Goal: Transaction & Acquisition: Purchase product/service

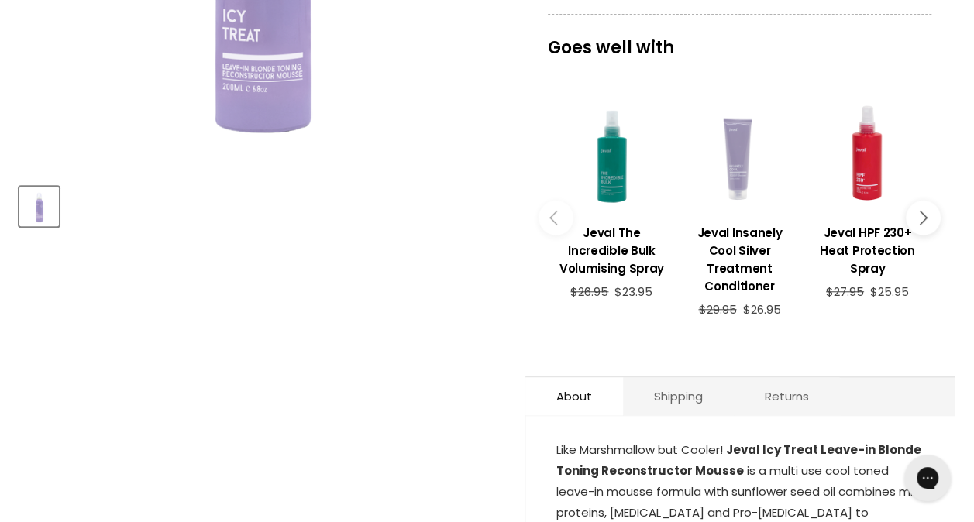
scroll to position [775, 0]
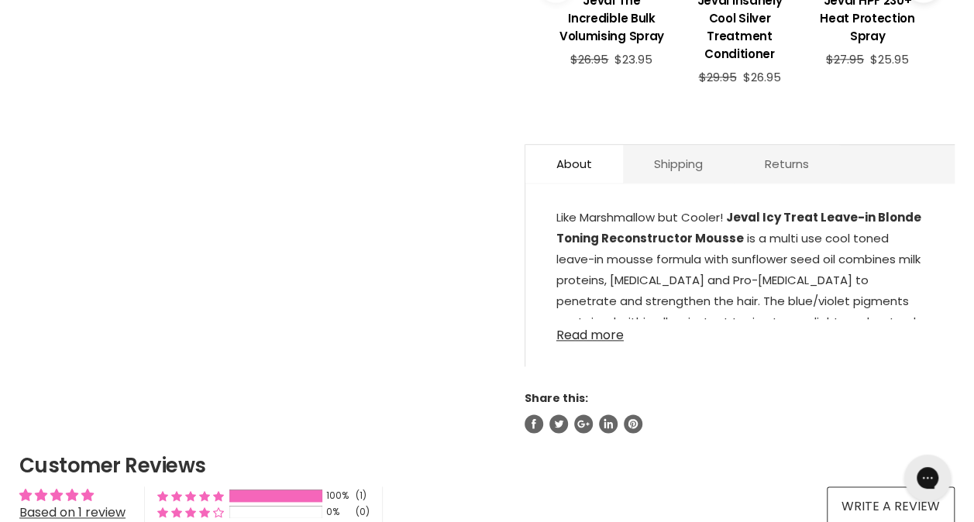
click at [587, 327] on link "Read more" at bounding box center [739, 330] width 367 height 23
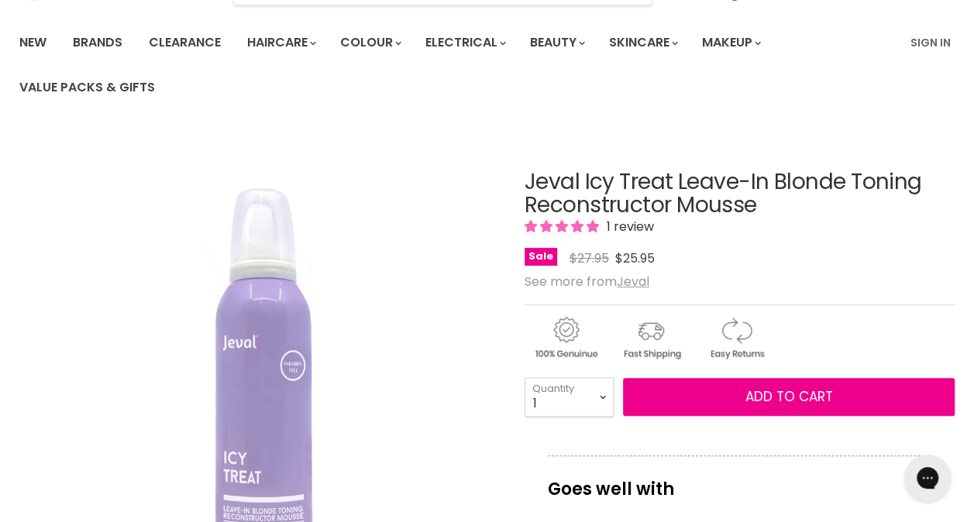
scroll to position [77, 0]
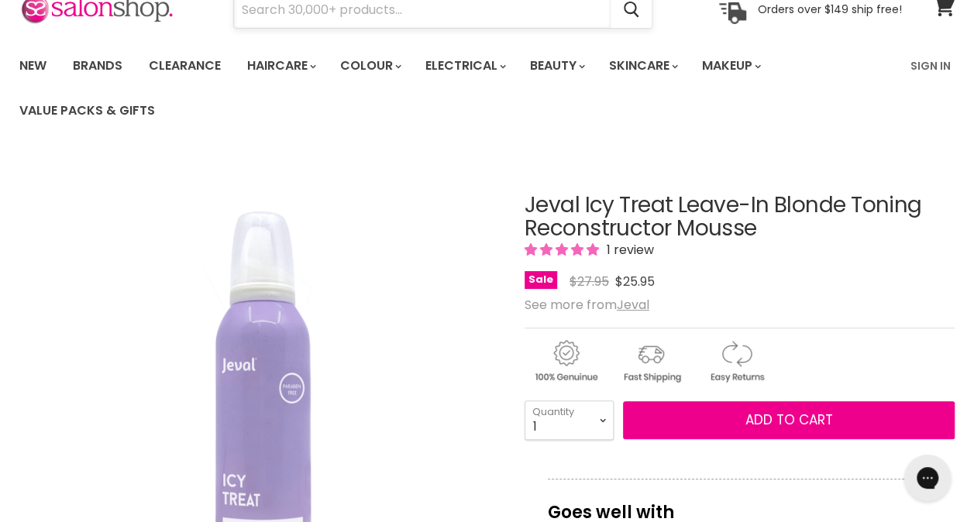
click at [393, 8] on input "Search" at bounding box center [422, 10] width 377 height 36
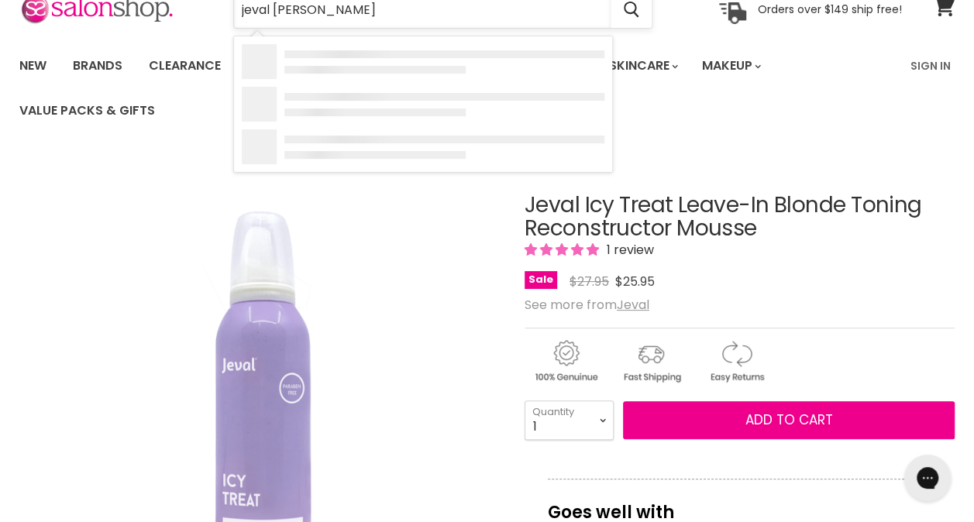
type input "jeval mousse"
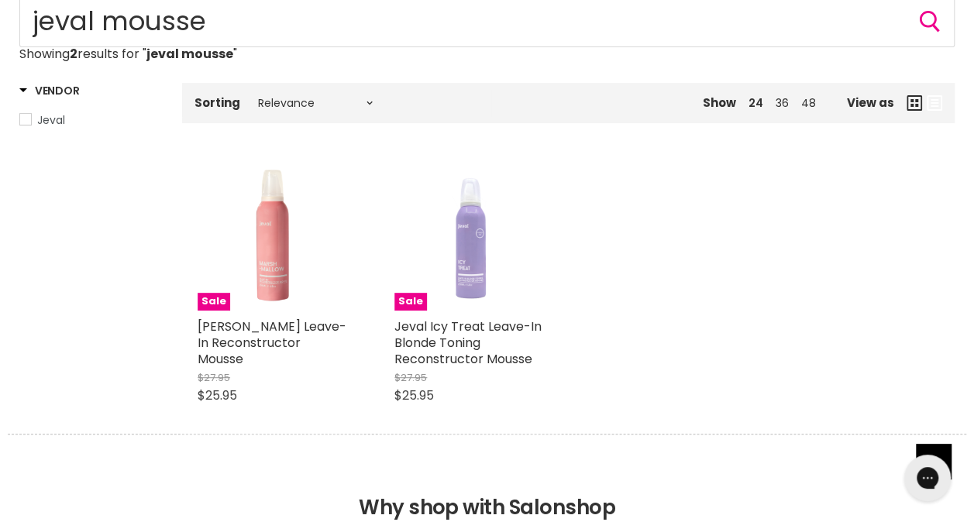
scroll to position [155, 0]
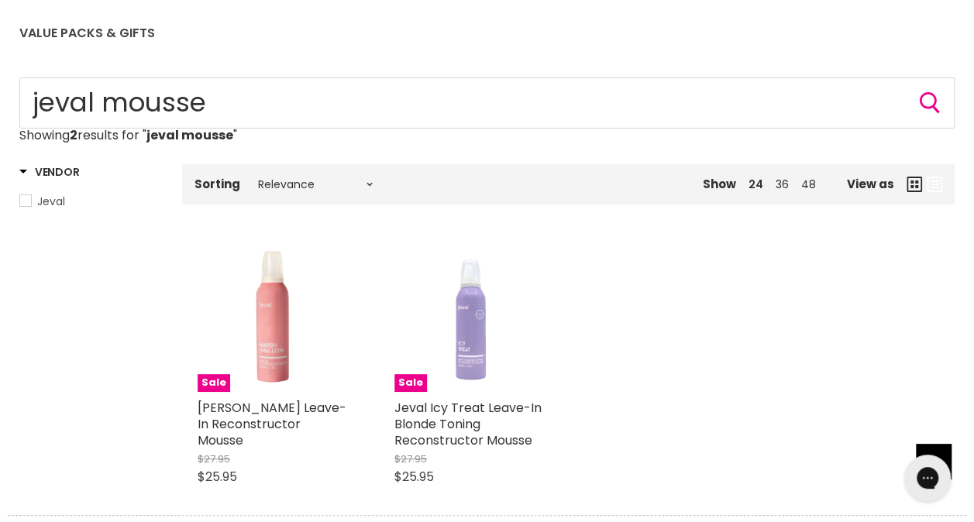
click at [24, 198] on span "Jeval" at bounding box center [25, 200] width 11 height 11
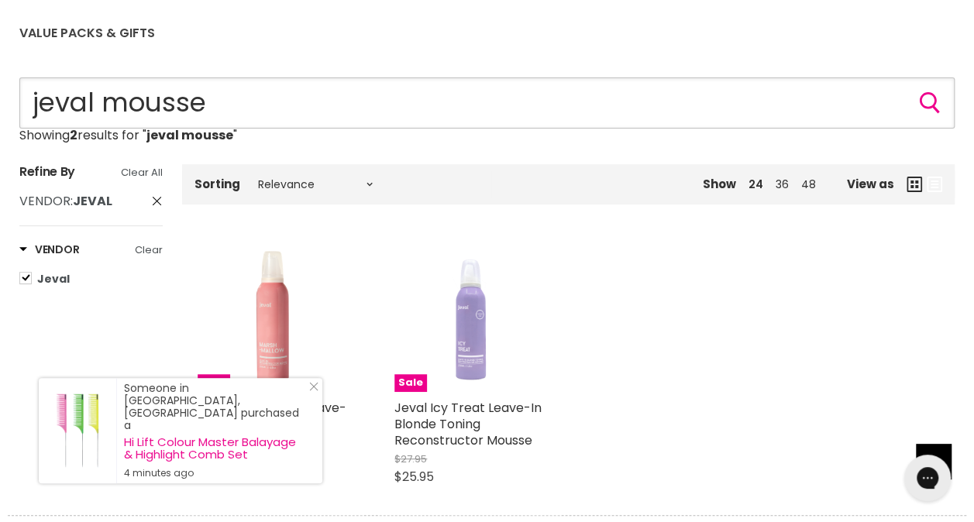
drag, startPoint x: 170, startPoint y: 92, endPoint x: 102, endPoint y: 92, distance: 68.2
click at [102, 92] on input "jeval mousse" at bounding box center [486, 102] width 935 height 51
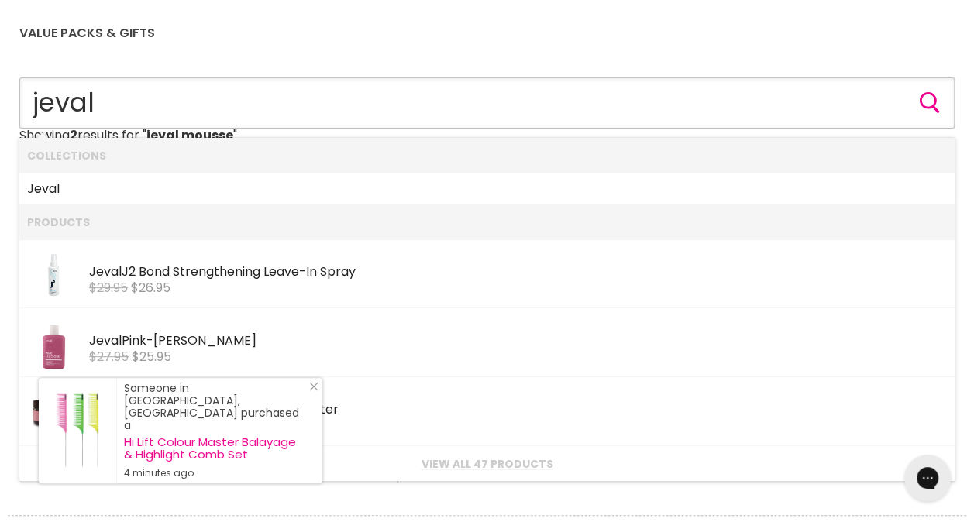
type input "jeval"
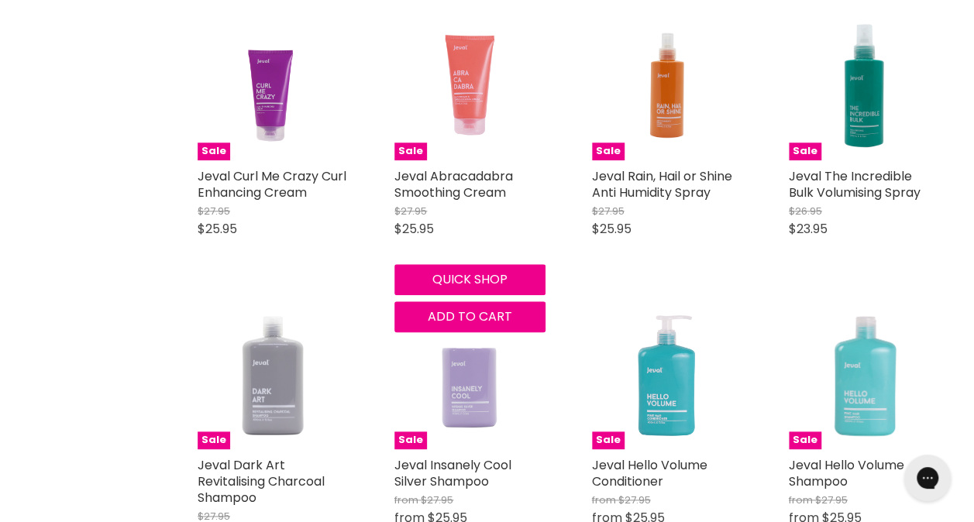
scroll to position [852, 0]
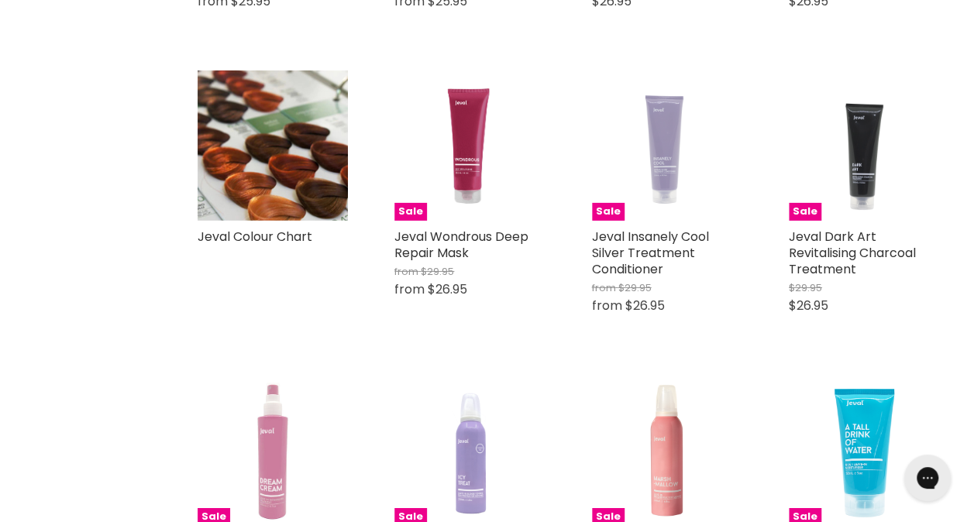
scroll to position [2557, 0]
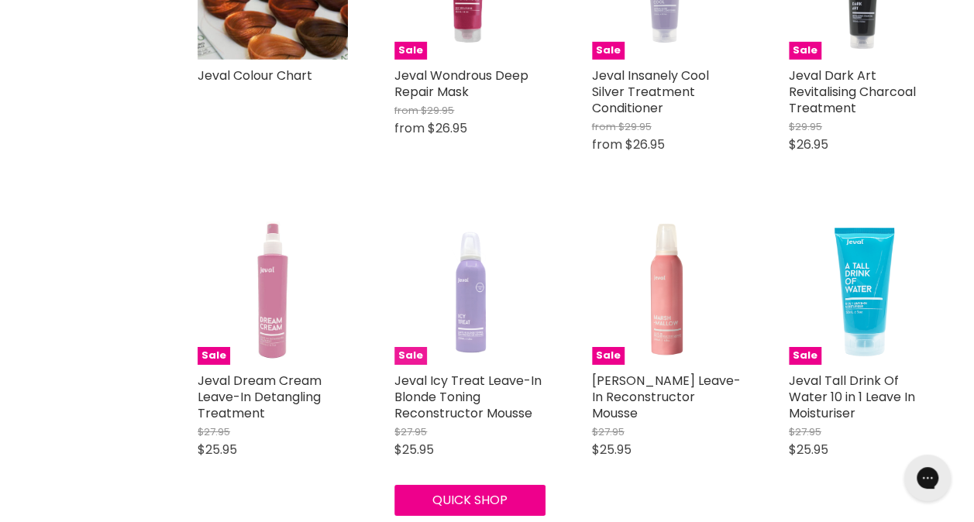
click at [477, 318] on img "Main content" at bounding box center [469, 290] width 150 height 150
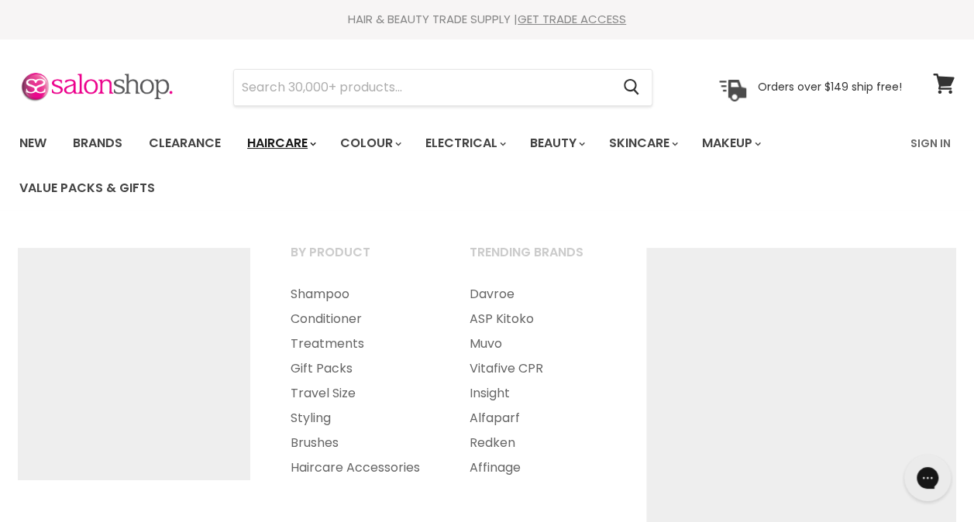
click at [298, 139] on link "Haircare" at bounding box center [281, 143] width 90 height 33
